Goal: Find contact information: Find contact information

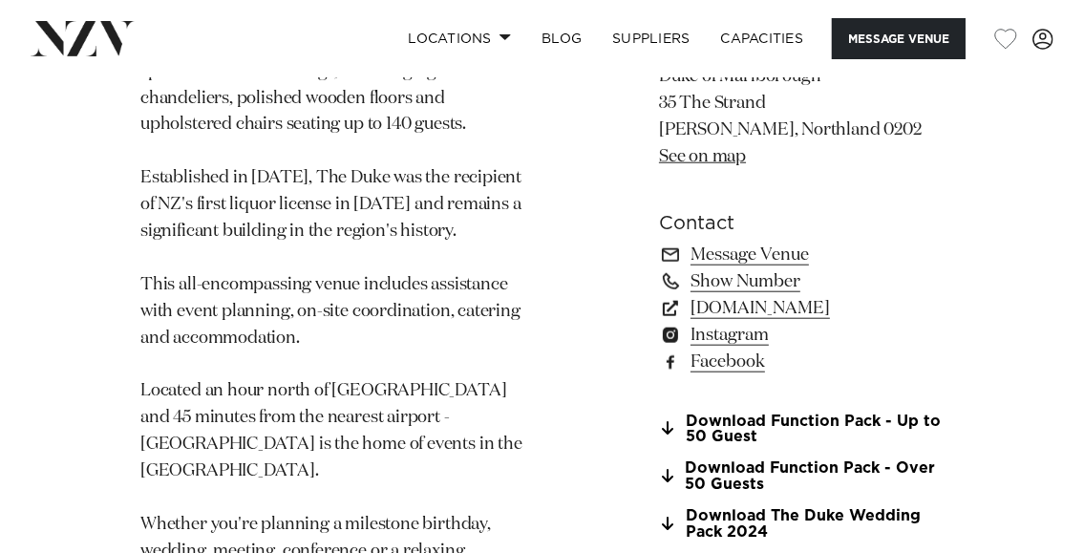
scroll to position [1433, 0]
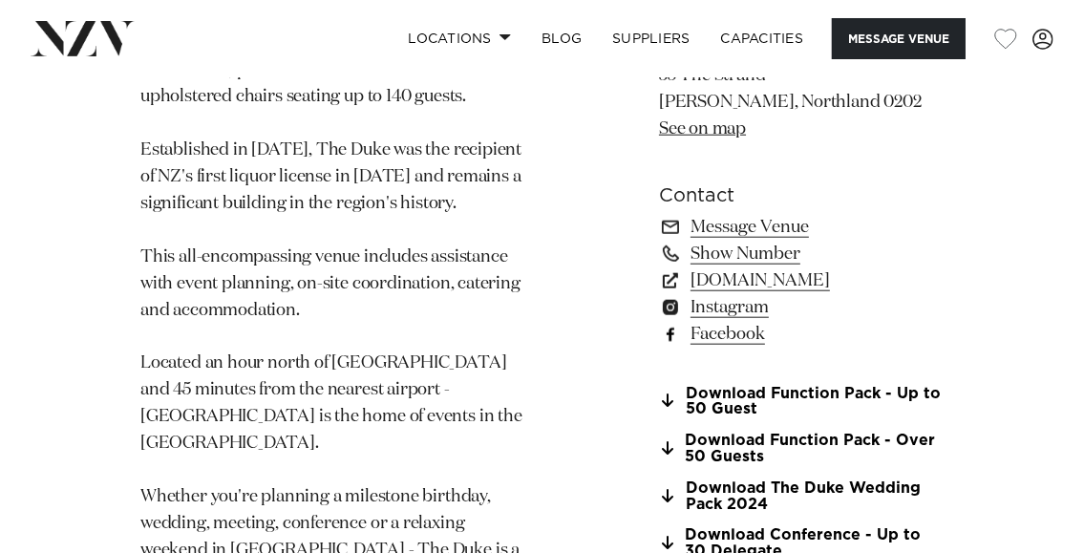
click at [755, 320] on link "Facebook" at bounding box center [801, 333] width 285 height 27
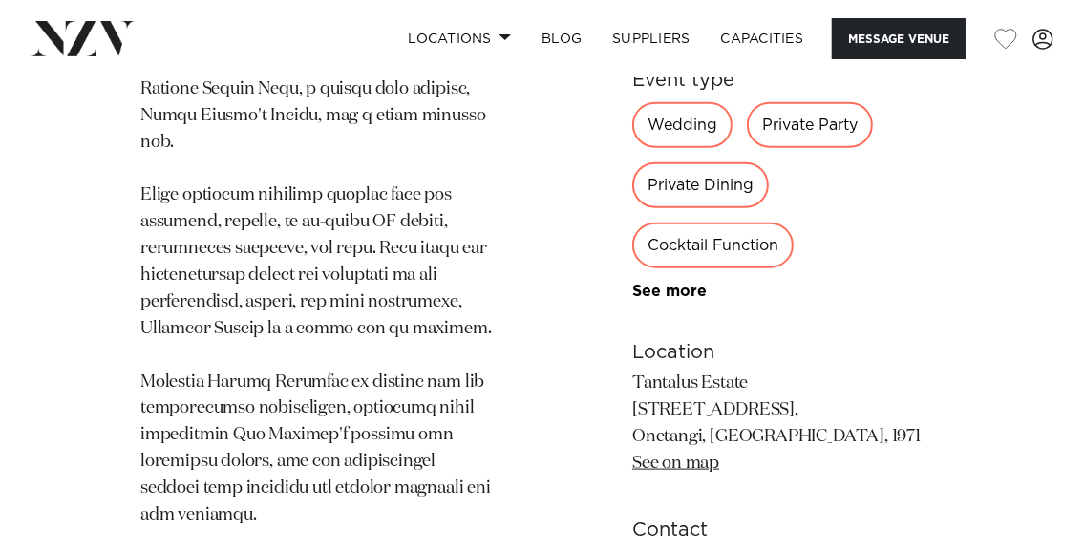
scroll to position [1910, 0]
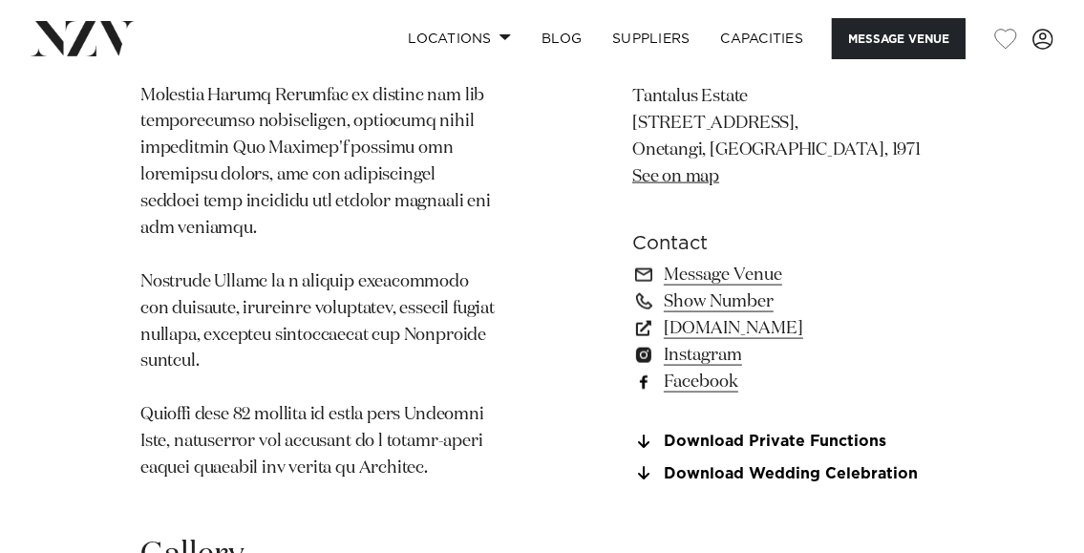
click at [699, 368] on link "Facebook" at bounding box center [787, 381] width 311 height 27
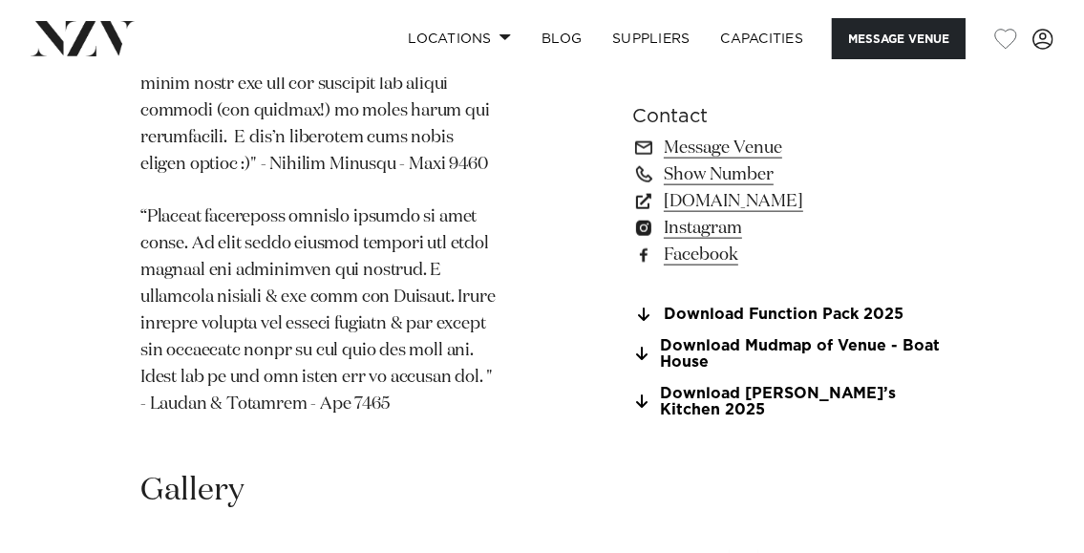
scroll to position [1815, 0]
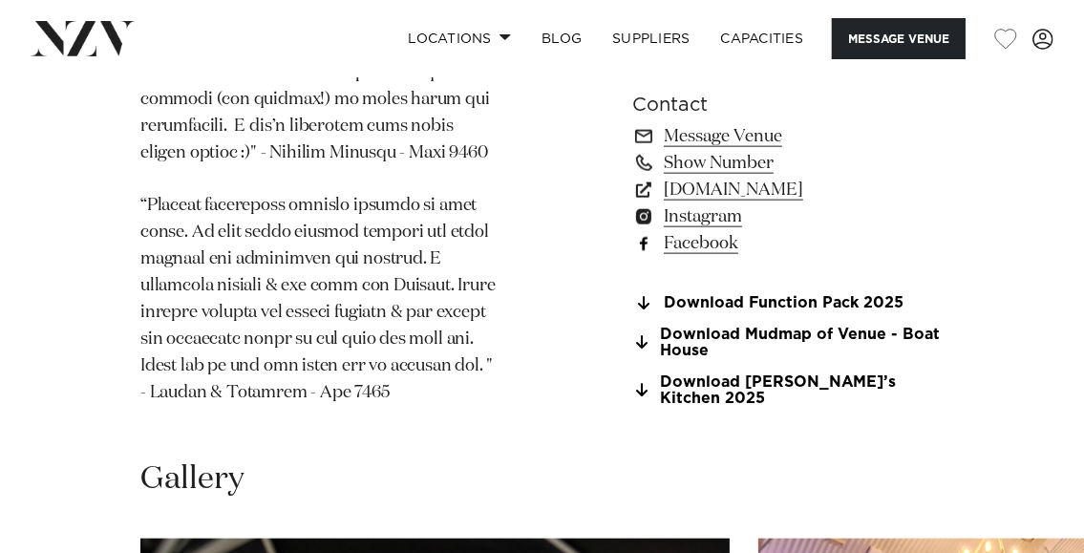
click at [716, 257] on link "Facebook" at bounding box center [787, 243] width 311 height 27
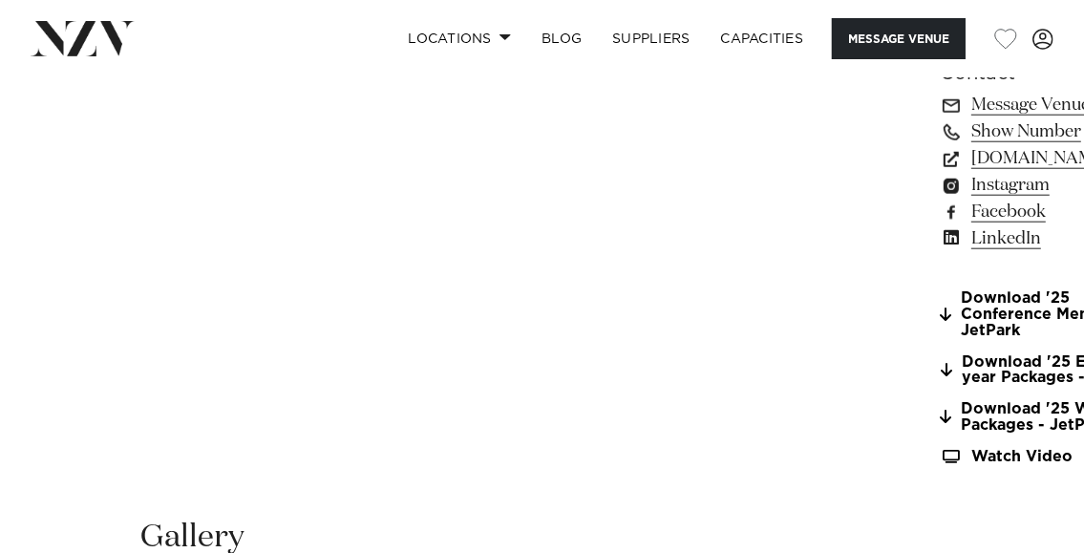
scroll to position [1337, 0]
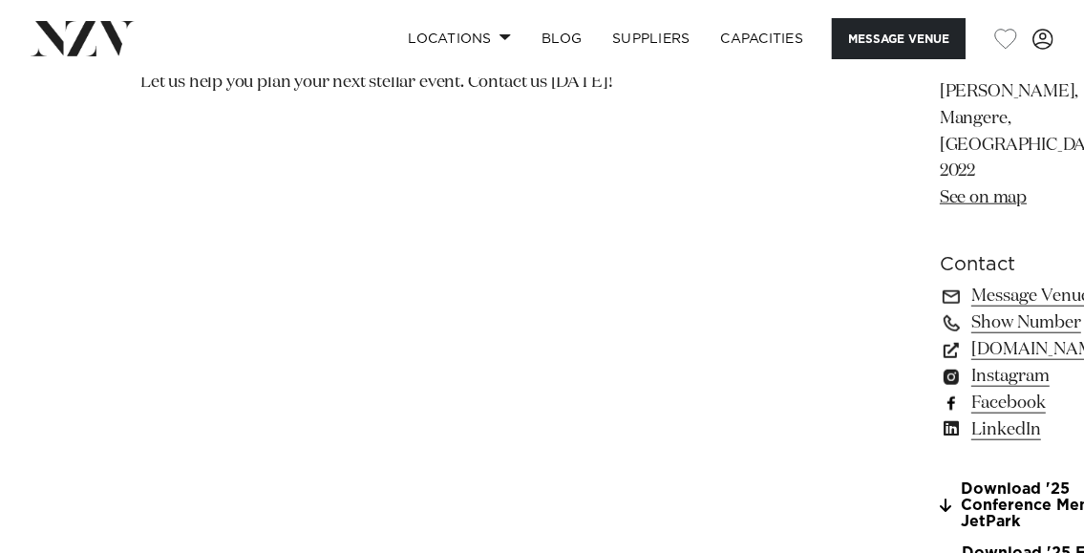
click at [940, 390] on link "Facebook" at bounding box center [1043, 403] width 207 height 27
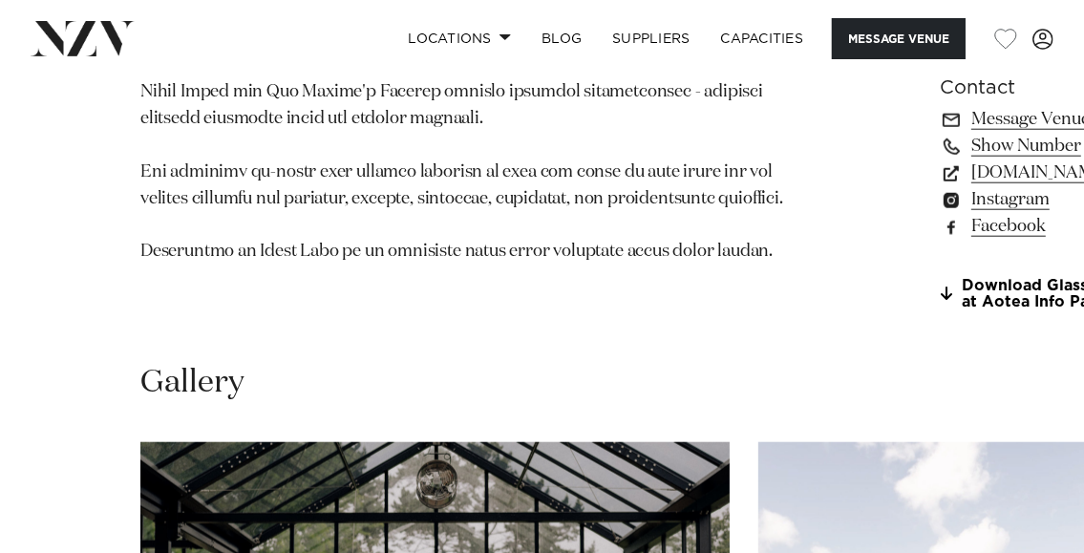
scroll to position [1719, 0]
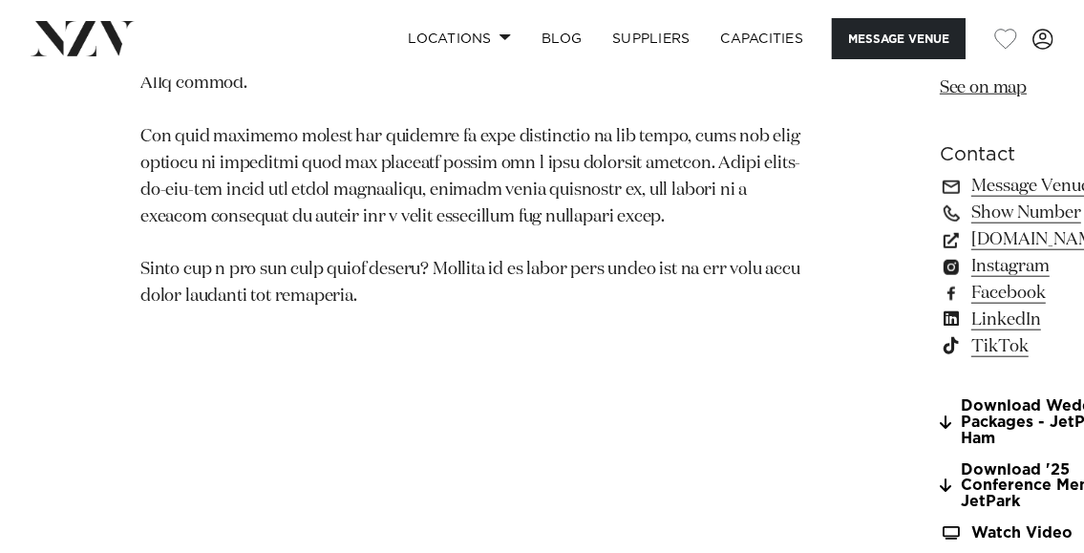
scroll to position [1528, 0]
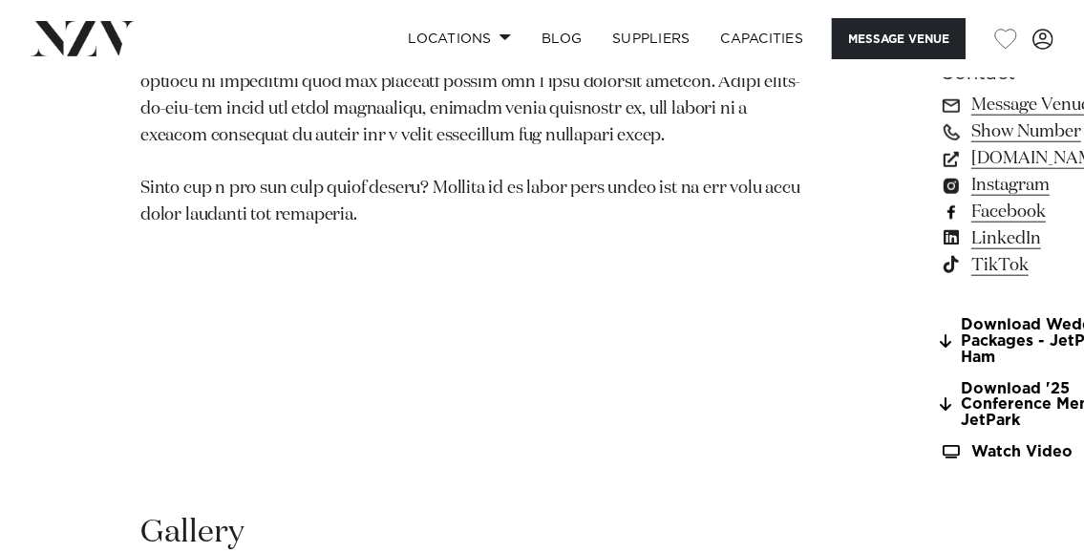
click at [940, 225] on link "Facebook" at bounding box center [1043, 212] width 207 height 27
click at [940, 172] on link "[DOMAIN_NAME]" at bounding box center [1043, 158] width 207 height 27
